Goal: Task Accomplishment & Management: Manage account settings

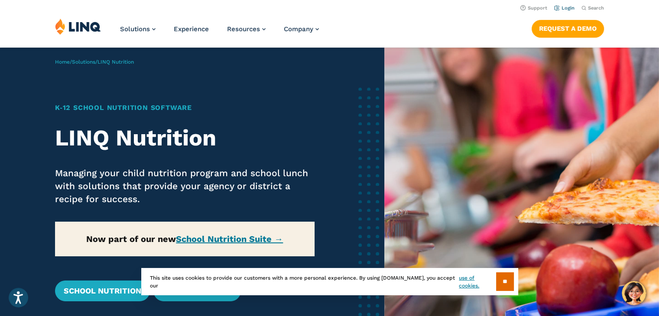
click at [572, 10] on link "Login" at bounding box center [564, 8] width 20 height 6
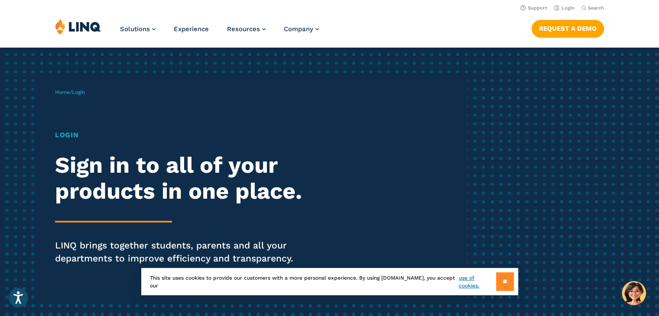
click at [507, 285] on input "**" at bounding box center [505, 281] width 18 height 19
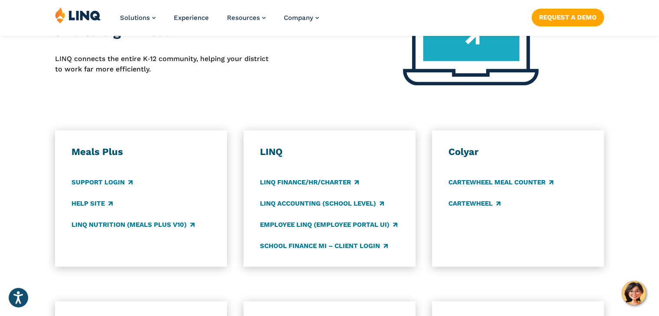
scroll to position [395, 0]
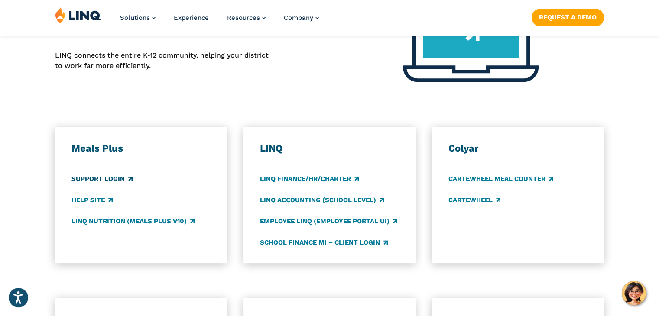
click at [102, 175] on link "Support Login" at bounding box center [101, 179] width 61 height 10
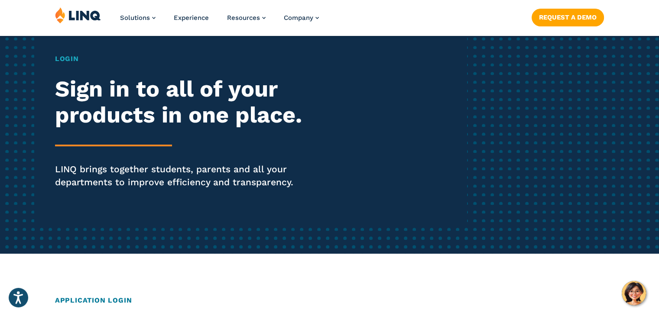
scroll to position [0, 0]
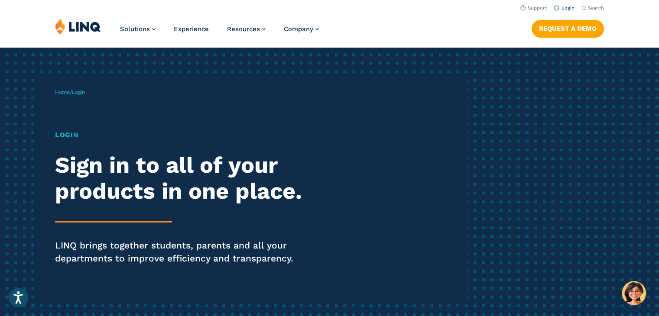
click at [566, 8] on link "Login" at bounding box center [564, 8] width 20 height 6
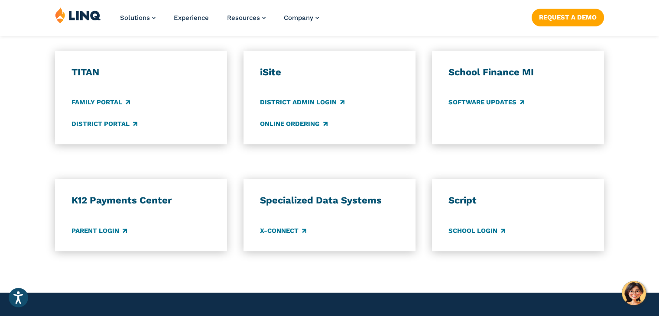
scroll to position [645, 0]
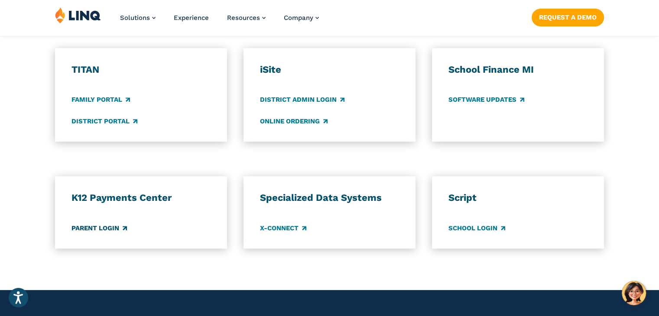
click at [113, 227] on link "Parent Login" at bounding box center [98, 228] width 55 height 10
